Goal: Find specific page/section: Find specific page/section

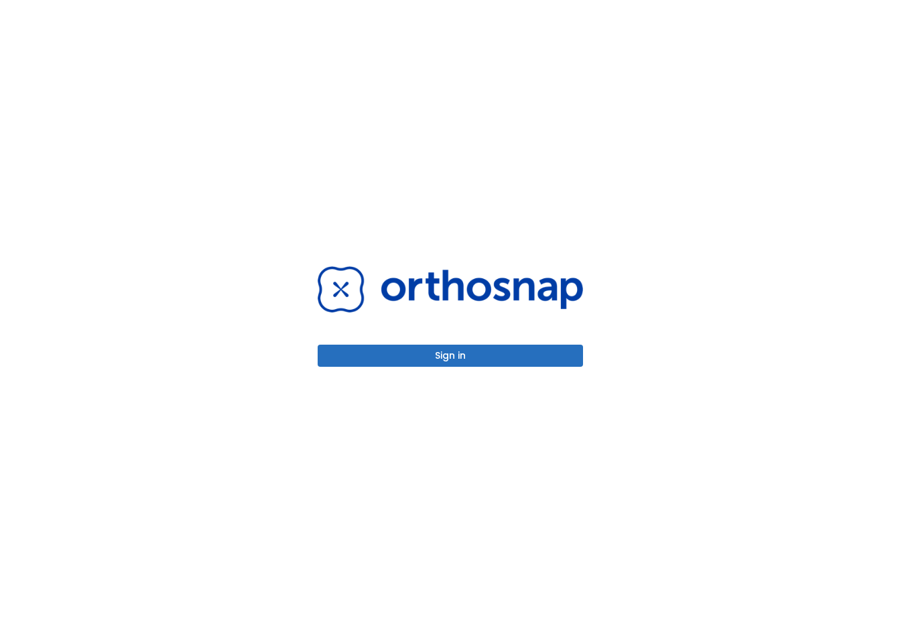
click at [487, 357] on button "Sign in" at bounding box center [450, 356] width 265 height 22
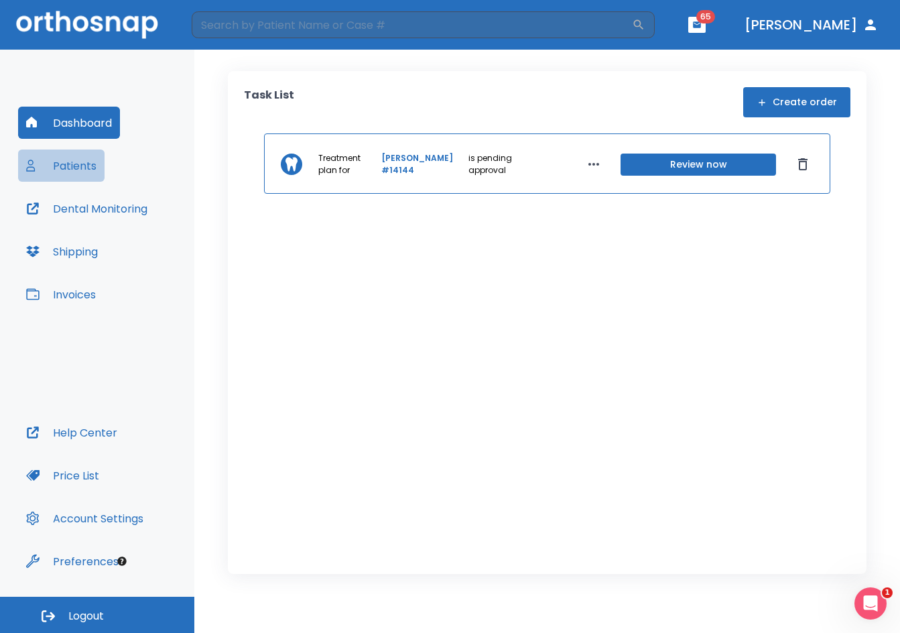
click at [70, 170] on button "Patients" at bounding box center [61, 165] width 86 height 32
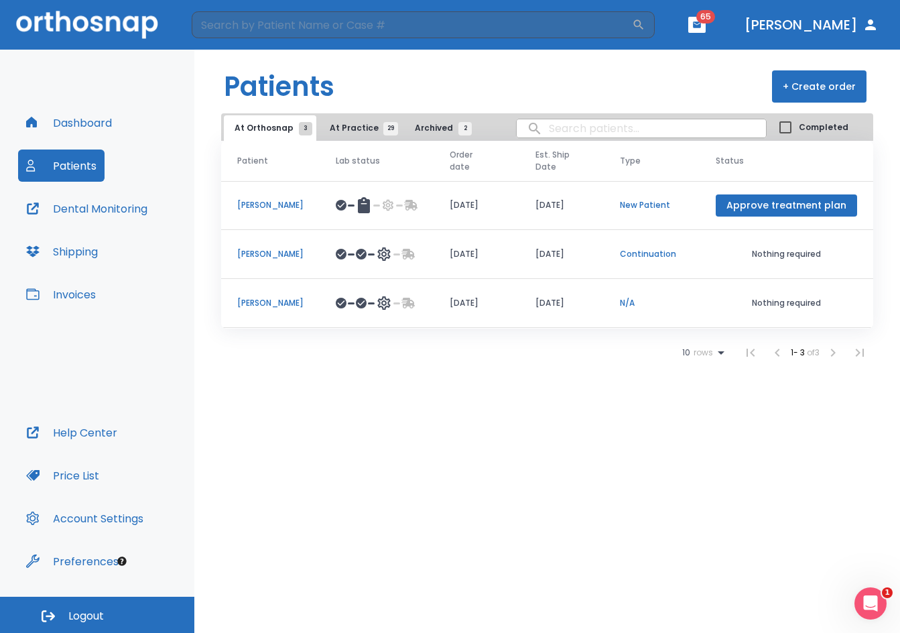
click at [281, 247] on td "[PERSON_NAME]" at bounding box center [270, 254] width 99 height 49
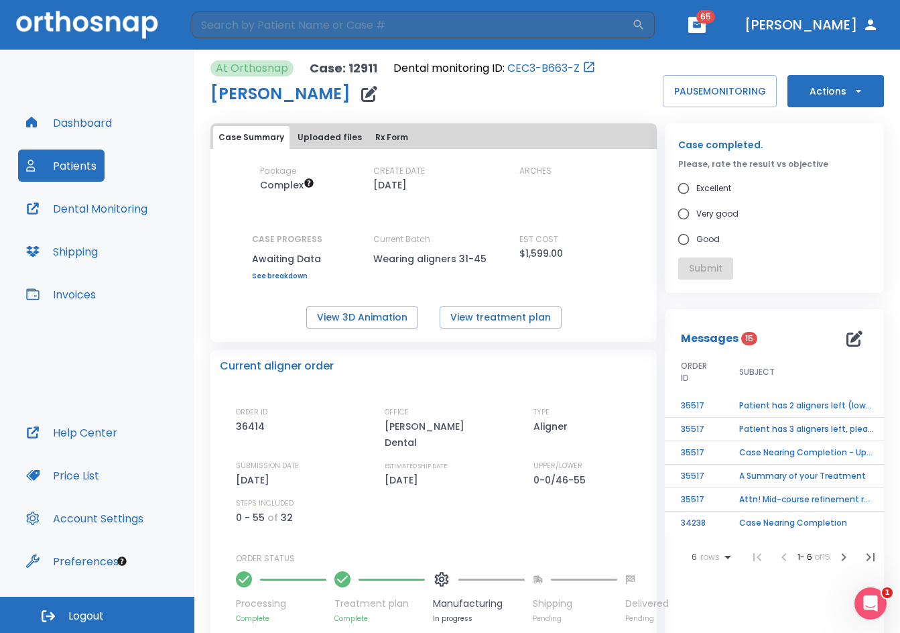
click at [95, 162] on button "Patients" at bounding box center [61, 165] width 86 height 32
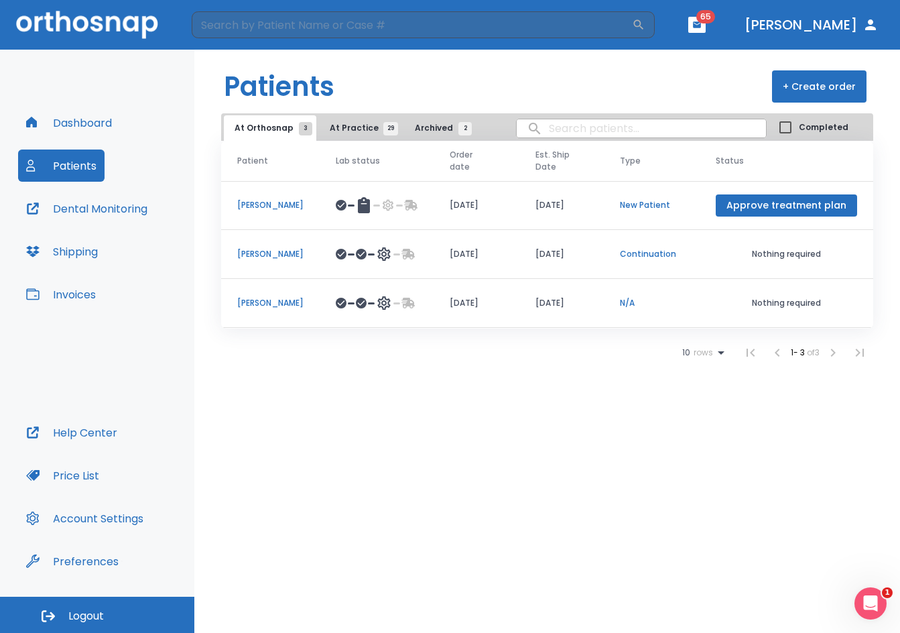
click at [560, 130] on input "search" at bounding box center [641, 128] width 249 height 26
type input "[PERSON_NAME]"
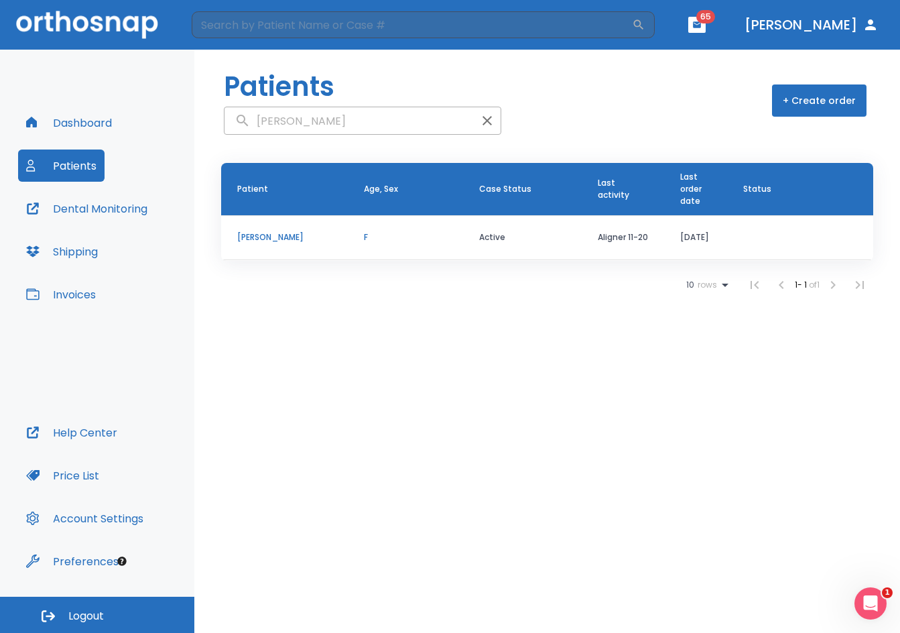
click at [287, 240] on p "[PERSON_NAME]" at bounding box center [284, 237] width 95 height 12
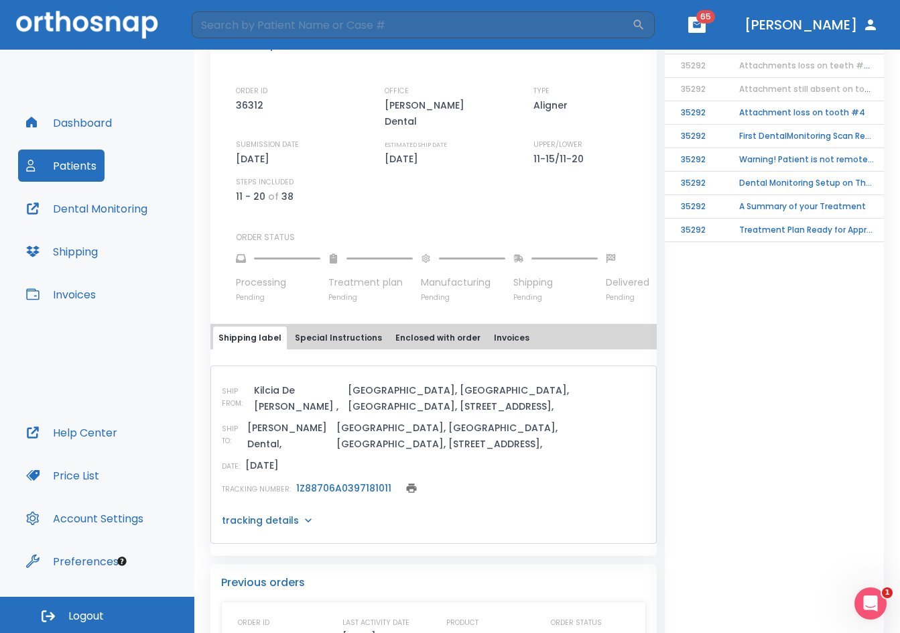
scroll to position [395, 0]
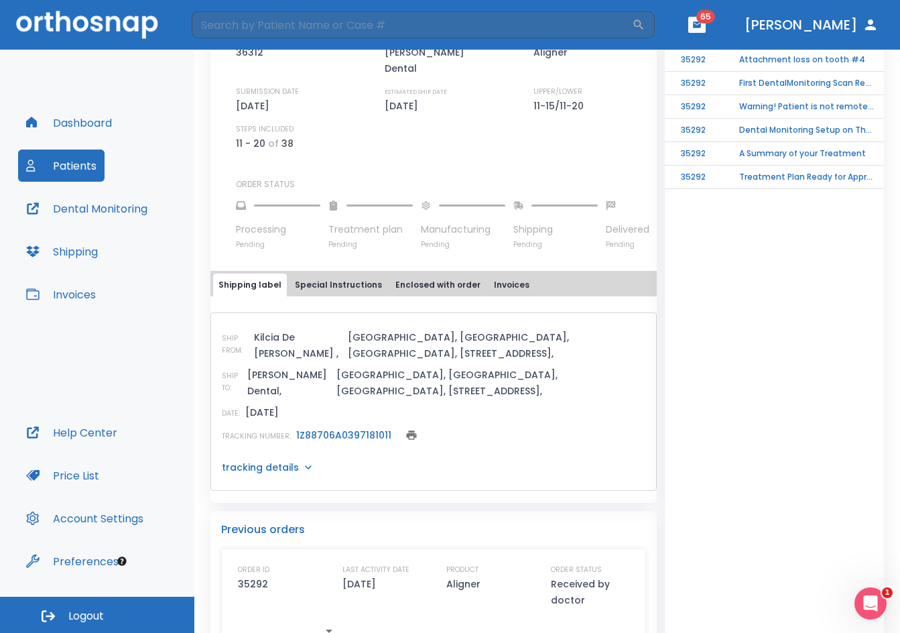
click at [373, 428] on link "1Z88706A0397181011" at bounding box center [343, 434] width 95 height 13
